Goal: Task Accomplishment & Management: Use online tool/utility

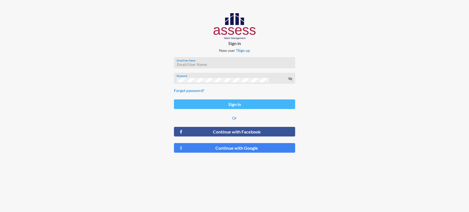
type input "carine.khajatourian@assesstm.com"
click at [235, 104] on button "Sign in" at bounding box center [234, 105] width 121 height 10
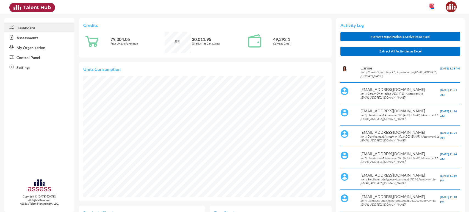
click at [30, 57] on link "Control Panel" at bounding box center [39, 57] width 70 height 10
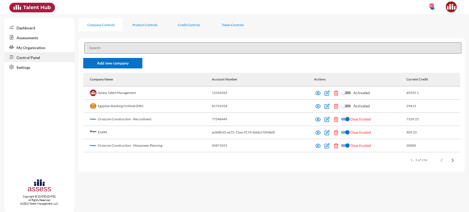
click at [115, 54] on div "Add new company Company Name Account Number Actions Current Credit Assess Talen…" at bounding box center [272, 105] width 386 height 134
click at [111, 52] on input at bounding box center [272, 47] width 377 height 11
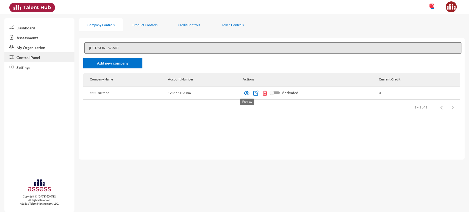
type input "belton"
click at [247, 94] on img at bounding box center [247, 93] width 6 height 6
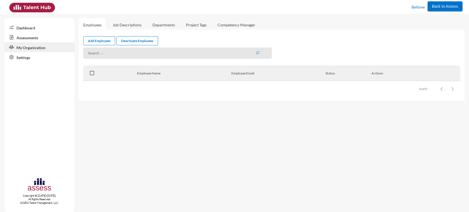
click at [34, 37] on link "Assessments" at bounding box center [39, 37] width 70 height 10
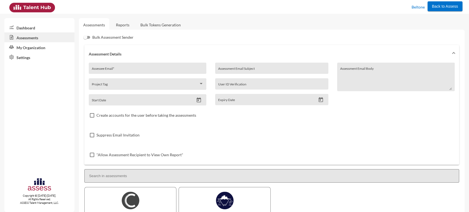
click at [123, 26] on link "Reports" at bounding box center [123, 24] width 22 height 13
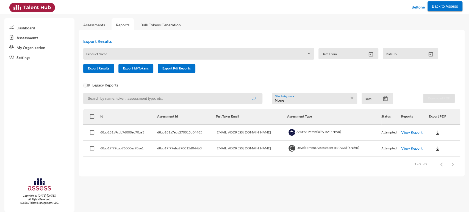
click at [241, 134] on td "candidate1@gmail.com" at bounding box center [252, 133] width 72 height 16
click at [37, 47] on link "My Organization" at bounding box center [39, 47] width 70 height 10
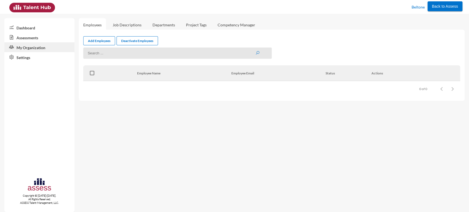
click at [129, 24] on link "Job Descriptions" at bounding box center [127, 24] width 38 height 13
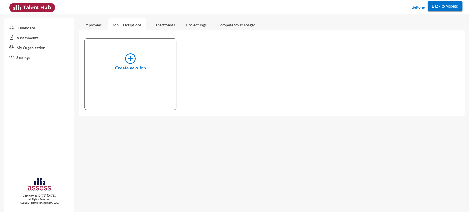
click at [35, 37] on link "Assessments" at bounding box center [39, 37] width 70 height 10
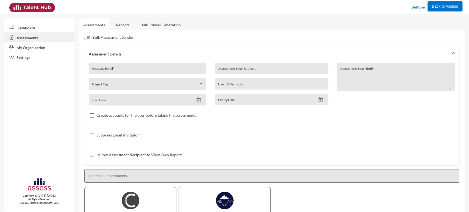
click at [151, 29] on link "Bulk Tokens Generation" at bounding box center [160, 24] width 49 height 13
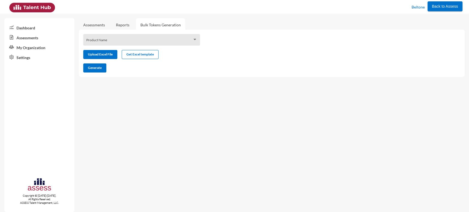
click at [123, 39] on div "Product Name" at bounding box center [141, 41] width 111 height 9
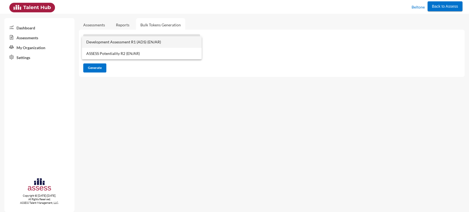
click at [116, 82] on div at bounding box center [234, 106] width 469 height 212
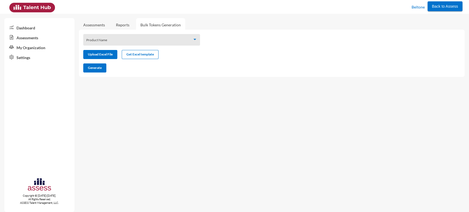
click at [113, 42] on span at bounding box center [139, 42] width 106 height 4
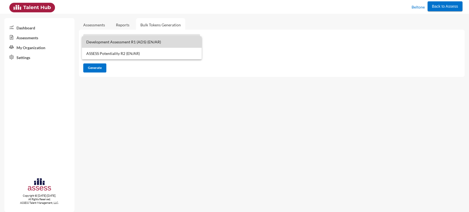
click at [113, 45] on span "Development Assessment R1 (ADS) (EN/AR)" at bounding box center [141, 42] width 111 height 12
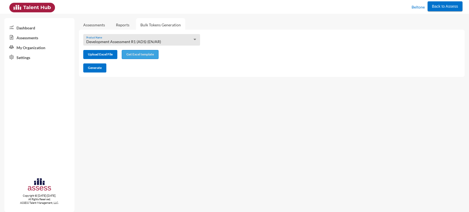
click at [131, 56] on span "Get Excel template" at bounding box center [141, 54] width 28 height 4
click at [110, 55] on input "file" at bounding box center [101, 55] width 34 height 6
type input "C:\fakepath\excel (11).xlsx"
click at [97, 69] on span "Generate" at bounding box center [95, 68] width 14 height 4
click at [99, 70] on button "Generate" at bounding box center [94, 68] width 23 height 9
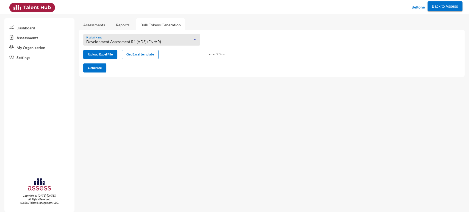
click at [162, 43] on div "Development Assessment R1 (ADS) (EN/AR)" at bounding box center [139, 42] width 106 height 4
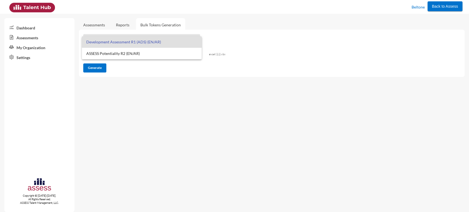
click at [220, 42] on div at bounding box center [234, 106] width 469 height 212
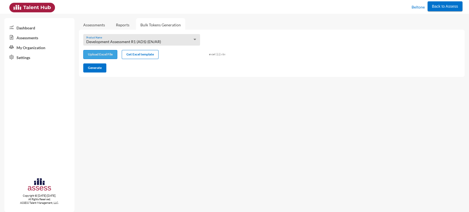
click at [102, 52] on button "Upload Excel File" at bounding box center [100, 54] width 34 height 9
click at [112, 52] on button "Upload Excel File" at bounding box center [100, 54] width 34 height 9
click at [100, 54] on input "file" at bounding box center [101, 55] width 34 height 6
type input "C:\fakepath\excel (11).xlsx"
click at [155, 37] on div "Product Name" at bounding box center [141, 40] width 117 height 12
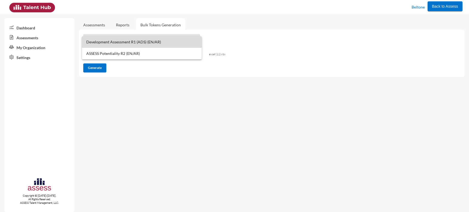
click at [153, 45] on span "Development Assessment R1 (ADS) (EN/AR)" at bounding box center [141, 42] width 111 height 12
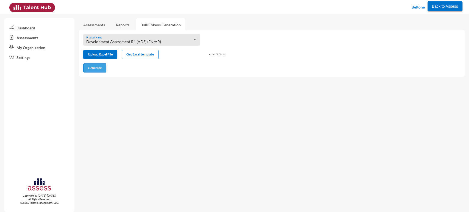
click at [90, 65] on button "Generate" at bounding box center [94, 68] width 23 height 9
click at [95, 70] on span "Generate" at bounding box center [95, 68] width 14 height 4
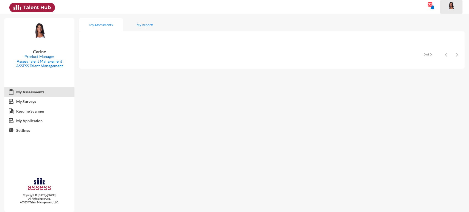
click at [450, 8] on img at bounding box center [451, 5] width 11 height 8
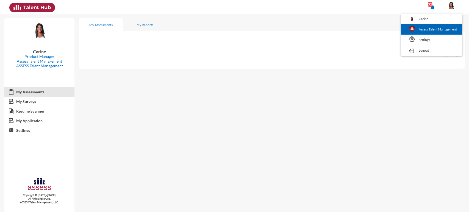
click at [424, 29] on link "Assess Talent Management" at bounding box center [432, 29] width 56 height 10
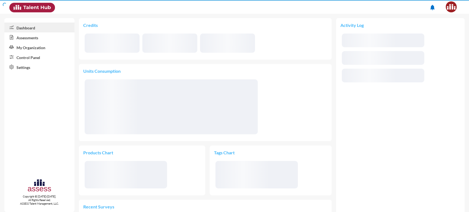
click at [33, 57] on link "Control Panel" at bounding box center [39, 57] width 70 height 10
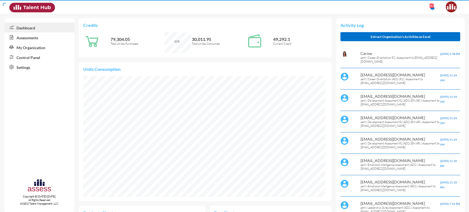
click at [33, 57] on link "Control Panel" at bounding box center [39, 57] width 70 height 10
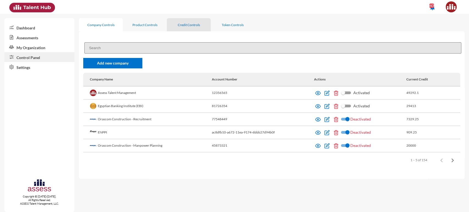
click at [190, 26] on div "Credit Controls" at bounding box center [189, 25] width 22 height 4
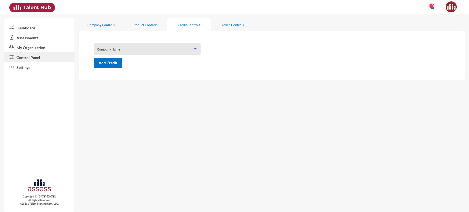
click at [123, 52] on span at bounding box center [145, 51] width 96 height 4
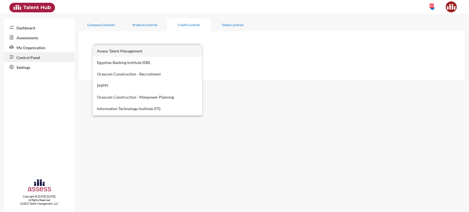
scroll to position [1708, 0]
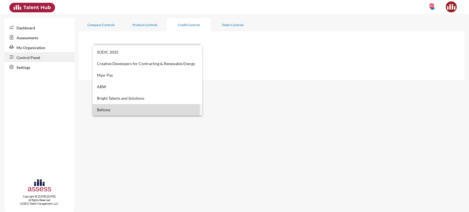
click at [116, 106] on span "Beltone" at bounding box center [147, 110] width 101 height 12
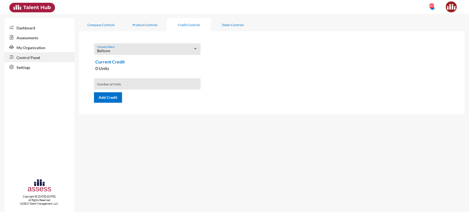
click at [117, 83] on div "Number of Units" at bounding box center [147, 85] width 101 height 8
type input "10"
click at [113, 98] on span "Add Credit" at bounding box center [108, 97] width 19 height 5
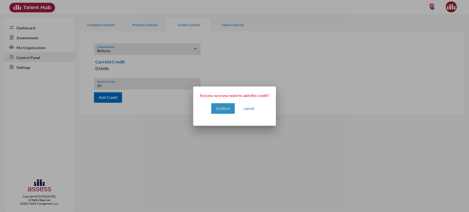
click at [218, 111] on button "Confirm" at bounding box center [222, 108] width 23 height 10
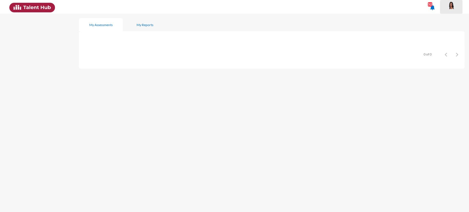
click at [449, 6] on img at bounding box center [451, 5] width 11 height 8
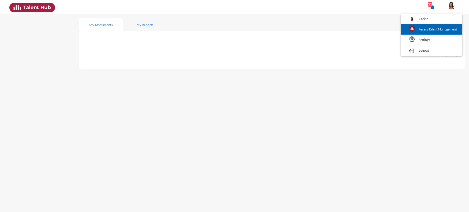
click at [438, 29] on link "Assess Talent Management" at bounding box center [432, 29] width 56 height 10
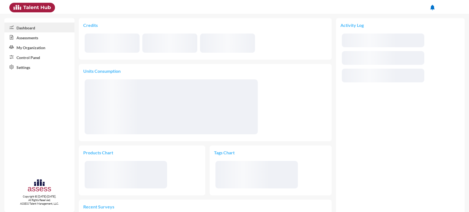
click at [26, 58] on link "Control Panel" at bounding box center [39, 57] width 70 height 10
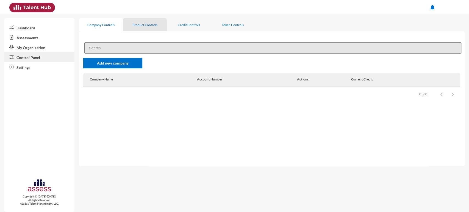
click at [127, 26] on div "Product Controls" at bounding box center [145, 24] width 44 height 13
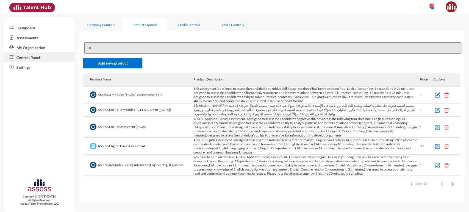
click at [123, 43] on input "d" at bounding box center [272, 47] width 377 height 11
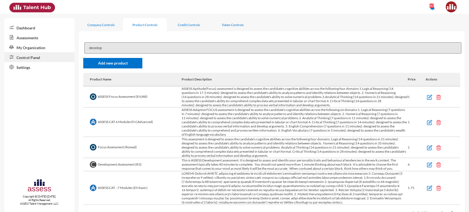
click at [97, 48] on input "develop" at bounding box center [272, 47] width 377 height 11
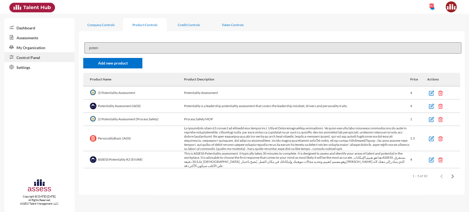
type input "poten"
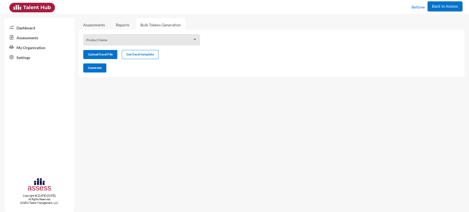
click at [121, 37] on div "Product Name" at bounding box center [141, 41] width 111 height 9
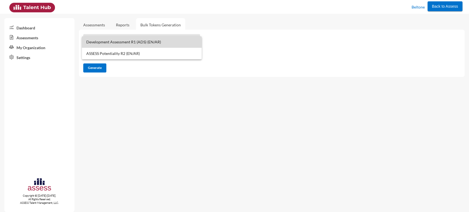
click at [117, 43] on span "Development Assessment R1 (ADS) (EN/AR)" at bounding box center [141, 42] width 111 height 12
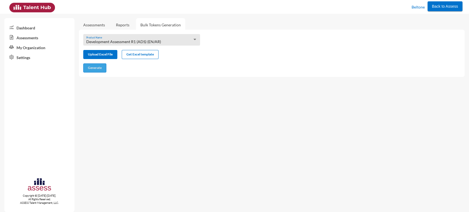
click at [98, 69] on span "Generate" at bounding box center [95, 68] width 14 height 4
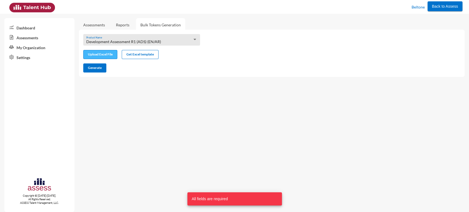
click at [107, 53] on input "file" at bounding box center [101, 55] width 34 height 6
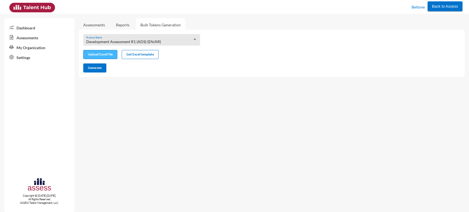
type input "C:\fakepath\excel (11).xlsx"
click at [96, 67] on span "Generate" at bounding box center [95, 68] width 14 height 4
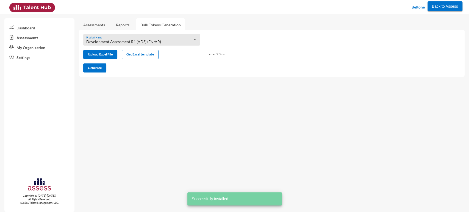
click at [122, 37] on div "Development Assessment R1 (ADS) (EN/AR) Product Name" at bounding box center [141, 40] width 117 height 12
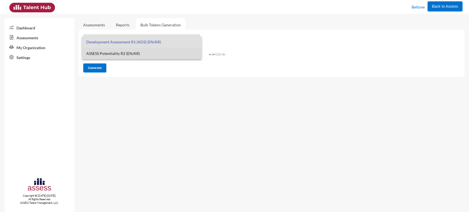
click at [118, 54] on span "ASSESS Potentiality R2 (EN/AR)" at bounding box center [141, 54] width 111 height 12
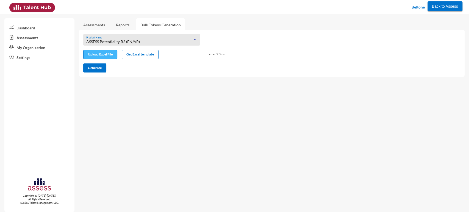
click at [108, 56] on input "file" at bounding box center [101, 55] width 34 height 6
click at [149, 36] on div "ASSESS Potentiality R2 (EN/AR) Product Name" at bounding box center [141, 40] width 117 height 12
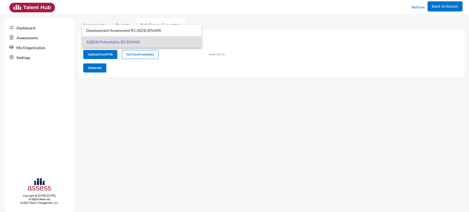
click at [198, 6] on div at bounding box center [234, 106] width 469 height 212
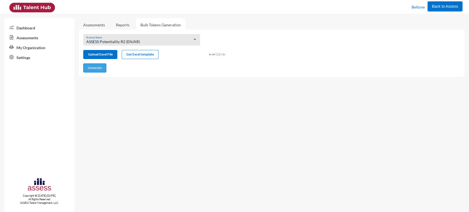
click at [97, 68] on span "Generate" at bounding box center [95, 68] width 14 height 4
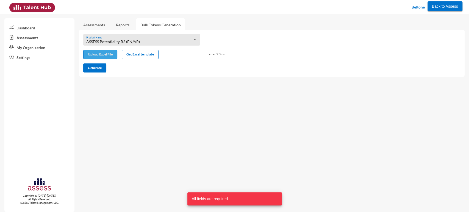
click at [92, 54] on input "file" at bounding box center [101, 55] width 34 height 6
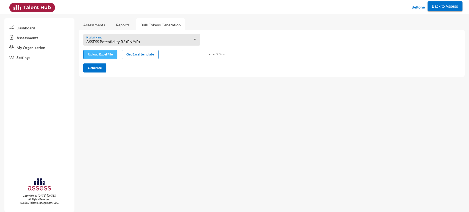
type input "C:\fakepath\excel (11).xlsx"
click at [97, 69] on span "Generate" at bounding box center [95, 68] width 14 height 4
click at [97, 24] on link "Assessments" at bounding box center [94, 25] width 22 height 5
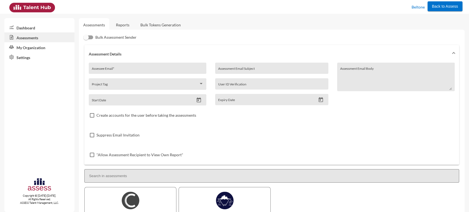
click at [119, 24] on link "Reports" at bounding box center [123, 24] width 22 height 13
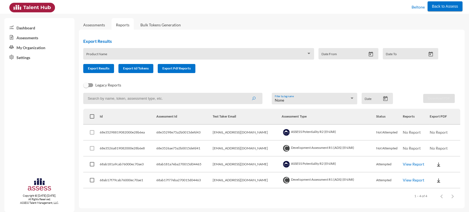
scroll to position [1, 0]
